Goal: Task Accomplishment & Management: Use online tool/utility

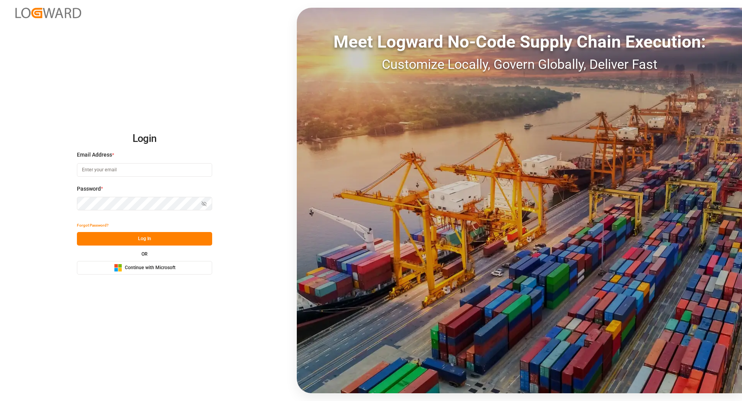
click at [183, 265] on button "Microsoft Logo Continue with Microsoft" at bounding box center [144, 268] width 135 height 14
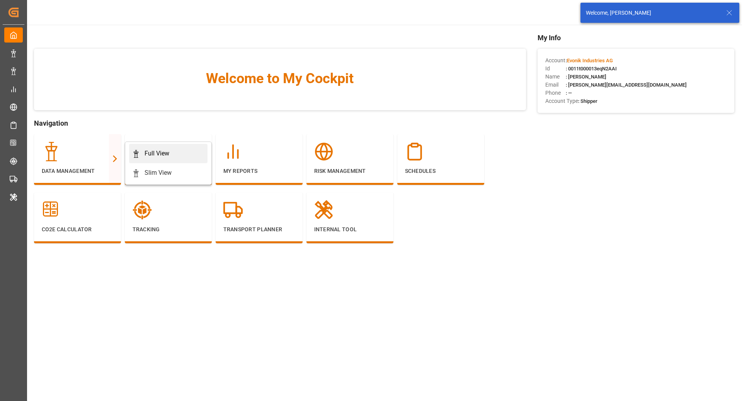
click at [147, 148] on link "Full View" at bounding box center [168, 153] width 78 height 19
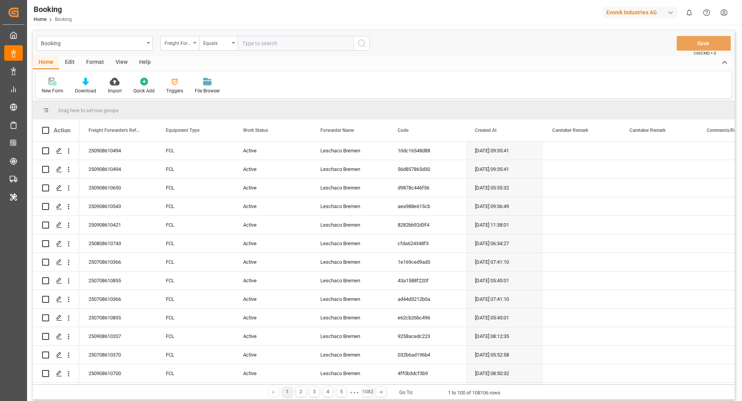
click at [91, 59] on div "Format" at bounding box center [94, 62] width 29 height 13
click at [633, 15] on div "Evonik Industries AG" at bounding box center [640, 12] width 74 height 11
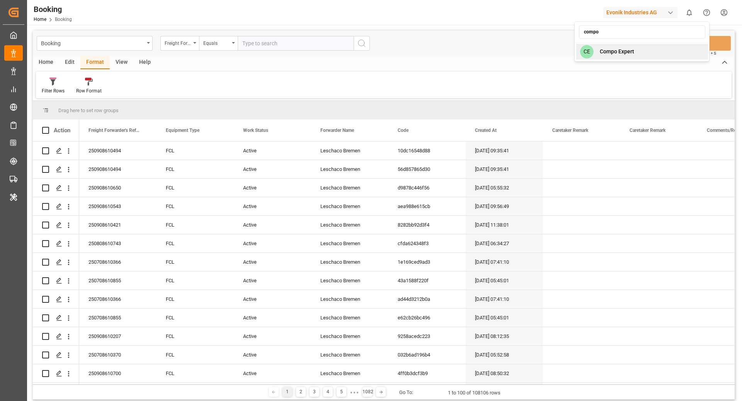
type input "compo"
click at [639, 54] on div "[PERSON_NAME] Expert" at bounding box center [642, 52] width 132 height 16
